Goal: Task Accomplishment & Management: Use online tool/utility

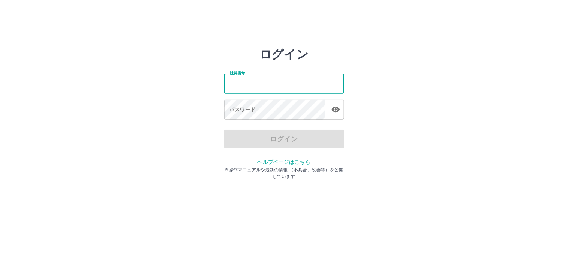
type input "*******"
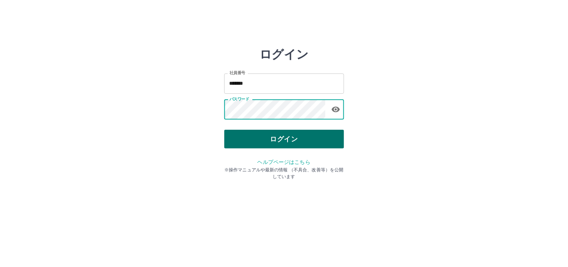
click at [291, 141] on button "ログイン" at bounding box center [284, 139] width 120 height 19
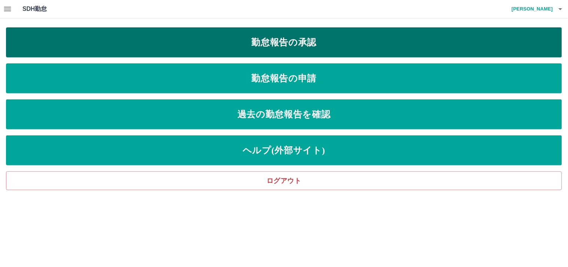
click at [290, 36] on link "勤怠報告の承認" at bounding box center [284, 42] width 556 height 30
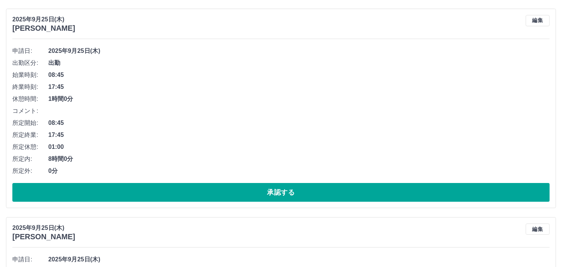
scroll to position [83, 0]
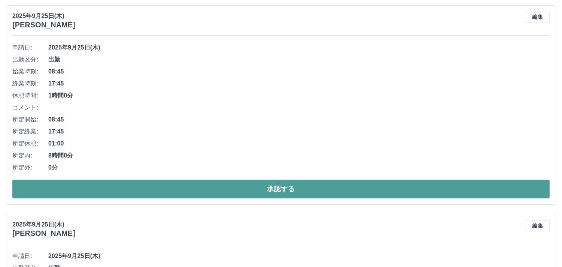
click at [162, 192] on button "承認する" at bounding box center [281, 188] width 538 height 19
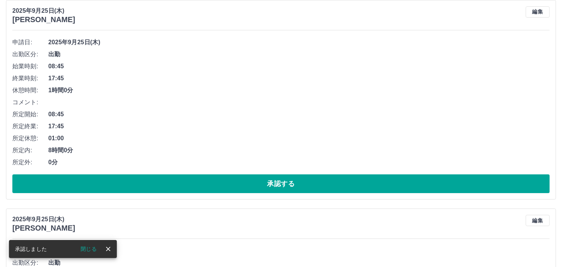
scroll to position [166, 0]
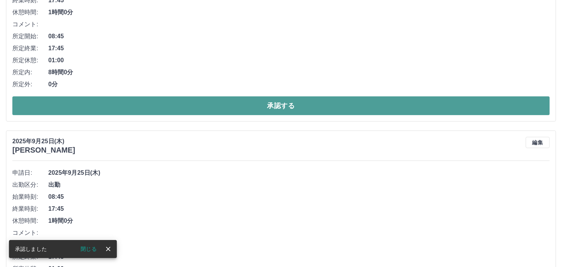
click at [176, 103] on button "承認する" at bounding box center [281, 105] width 538 height 19
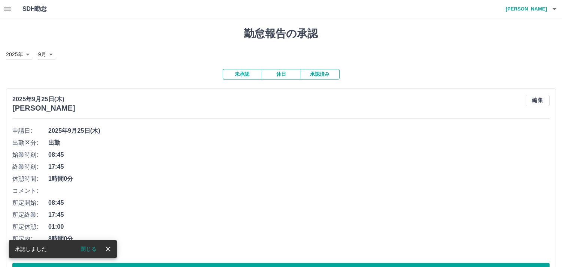
scroll to position [125, 0]
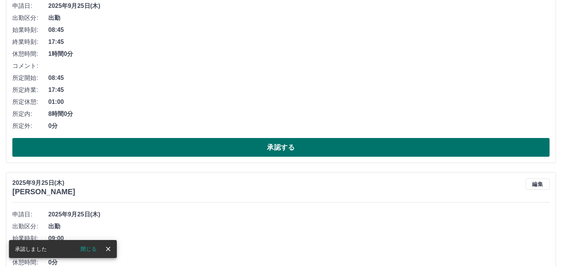
click at [197, 149] on button "承認する" at bounding box center [281, 147] width 538 height 19
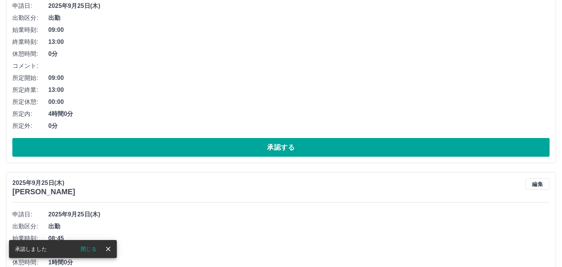
drag, startPoint x: 197, startPoint y: 145, endPoint x: 195, endPoint y: 135, distance: 10.2
click at [197, 145] on button "承認する" at bounding box center [281, 147] width 538 height 19
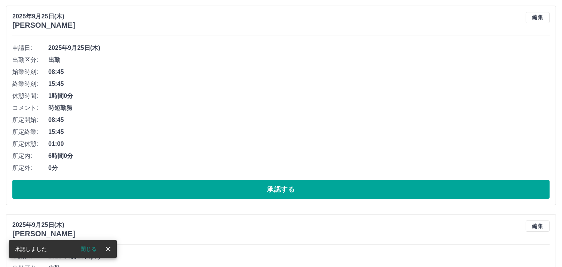
scroll to position [83, 0]
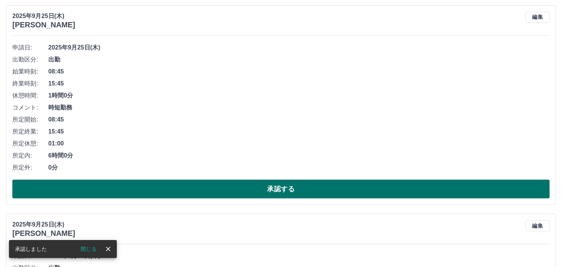
drag, startPoint x: 212, startPoint y: 191, endPoint x: 207, endPoint y: 189, distance: 5.7
click at [212, 191] on button "承認する" at bounding box center [281, 188] width 538 height 19
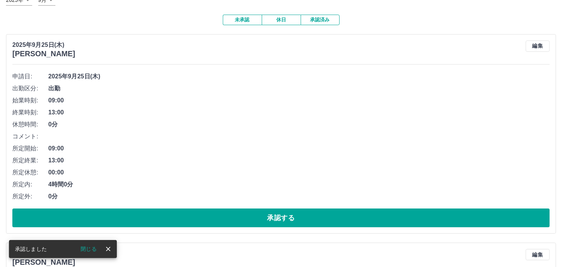
scroll to position [125, 0]
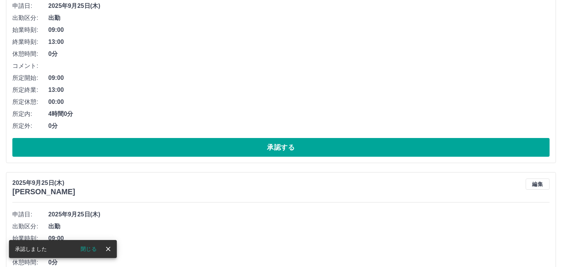
drag, startPoint x: 212, startPoint y: 150, endPoint x: 205, endPoint y: 137, distance: 15.4
click at [213, 145] on button "承認する" at bounding box center [281, 147] width 538 height 19
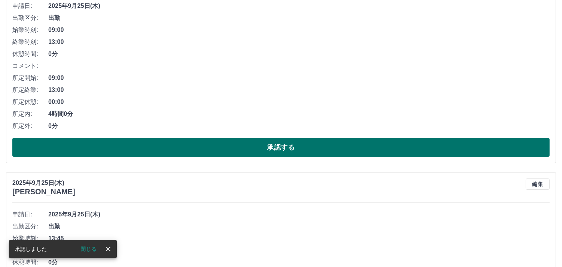
click at [213, 143] on button "承認する" at bounding box center [281, 147] width 538 height 19
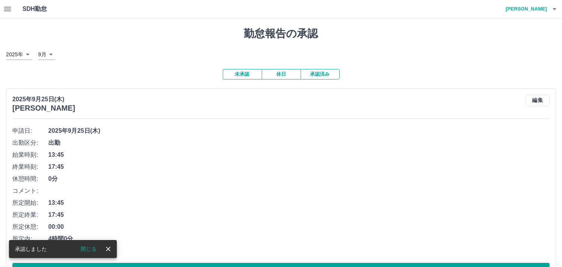
scroll to position [166, 0]
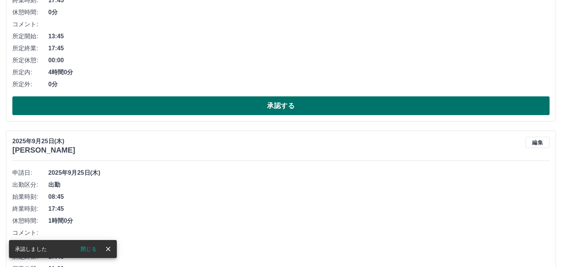
click at [178, 105] on button "承認する" at bounding box center [281, 105] width 538 height 19
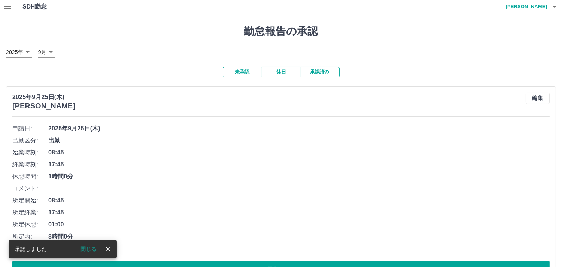
scroll to position [83, 0]
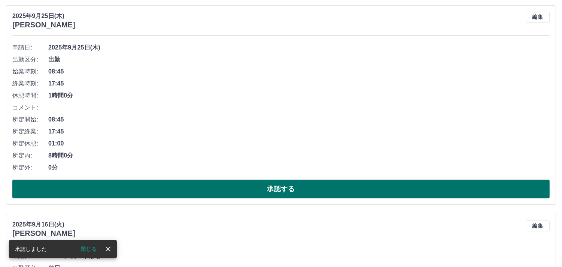
click at [209, 188] on button "承認する" at bounding box center [281, 188] width 538 height 19
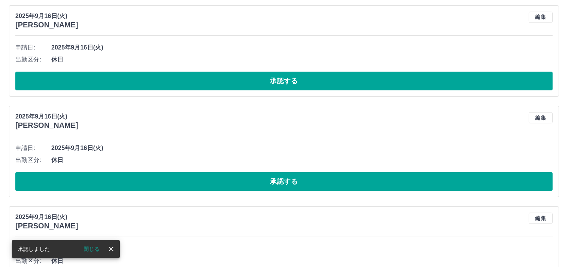
scroll to position [0, 0]
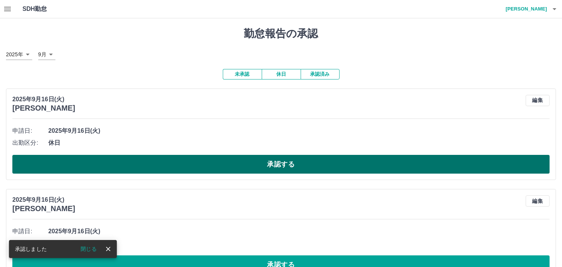
click at [202, 164] on button "承認する" at bounding box center [281, 164] width 538 height 19
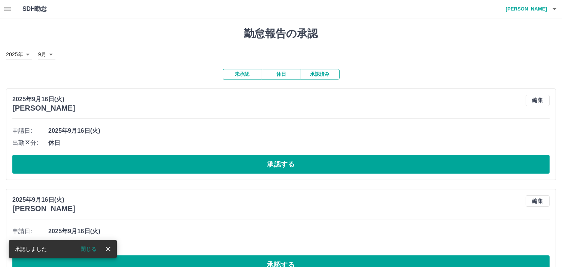
click at [200, 163] on button "承認する" at bounding box center [281, 164] width 538 height 19
click at [196, 163] on button "承認する" at bounding box center [281, 164] width 538 height 19
click at [193, 165] on button "承認する" at bounding box center [281, 164] width 538 height 19
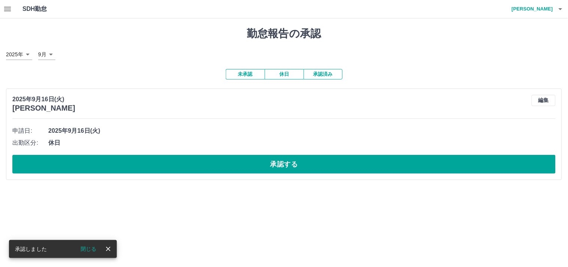
click at [193, 165] on button "承認する" at bounding box center [284, 164] width 544 height 19
